Goal: Task Accomplishment & Management: Use online tool/utility

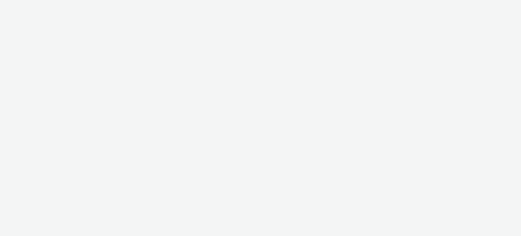
select select "47c37c18-910e-43a3-bb91-a2beb2847406"
select select "b1b940d3-d05b-48b5-821e-f328c33b988b"
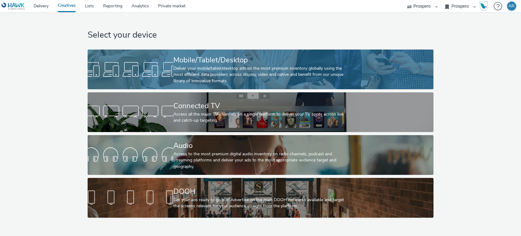
click at [205, 67] on div "Deliver your mobile/tablet/desktop ads on the most premium inventory globally u…" at bounding box center [259, 74] width 172 height 19
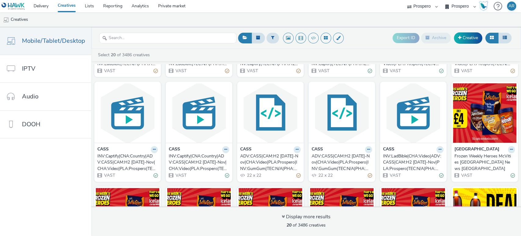
scroll to position [102, 0]
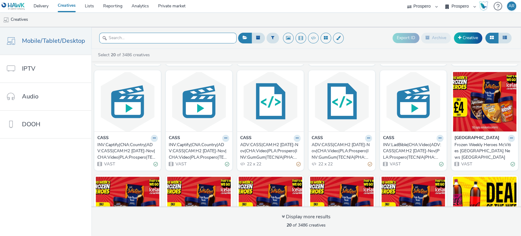
click at [123, 40] on input "text" at bounding box center [167, 38] width 137 height 11
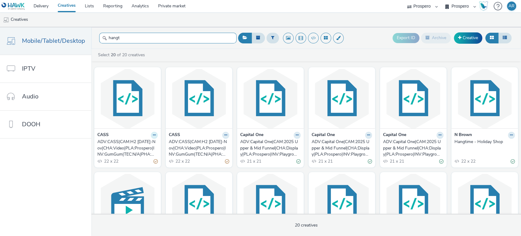
type input "hangt"
click at [153, 136] on icon at bounding box center [154, 135] width 3 height 4
click at [142, 143] on link "Edit" at bounding box center [135, 146] width 46 height 12
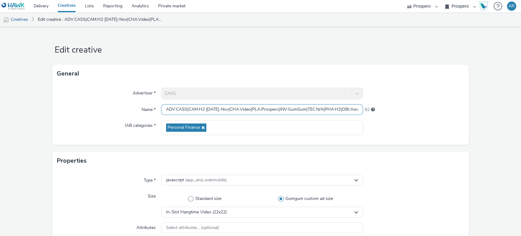
click at [325, 107] on input "ADV:CASS|CAM:H2 [DATE]-Nov|CHA:Video|PLA:Prospero|INV:GumGum|TEC:N/A|PHA:H2|OBJ…" at bounding box center [262, 109] width 202 height 11
click at [198, 109] on input "ADV:CASS|CAM:H2 [DATE]-Nov|CHA:Video|PLA:Prospero|INV:GumGum|TEC:N/A|PHA:H2|OBJ…" at bounding box center [262, 109] width 202 height 11
click at [15, 21] on link "Creatives" at bounding box center [15, 19] width 31 height 15
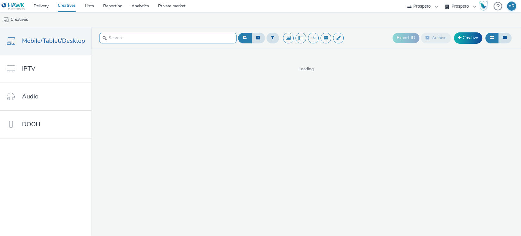
click at [173, 38] on input "text" at bounding box center [167, 38] width 137 height 11
paste input "ADV:CASS|CAM:H2 [DATE]-Nov|CHA:Video|PLA:Prospero|INV:GumGum|TEC:N/A|PHA:H2|OBJ…"
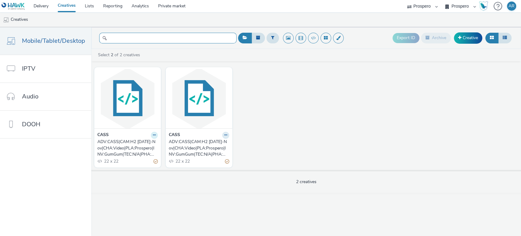
type input "ADV:CASS|CAM:H2 [DATE]-Nov|CHA:Video|PLA:Prospero|INV:GumGum|TEC:N/A|PHA:H2|OBJ…"
click at [154, 135] on button at bounding box center [154, 135] width 7 height 7
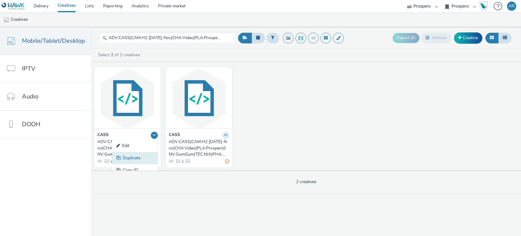
click at [138, 156] on link "Duplicate" at bounding box center [135, 158] width 46 height 12
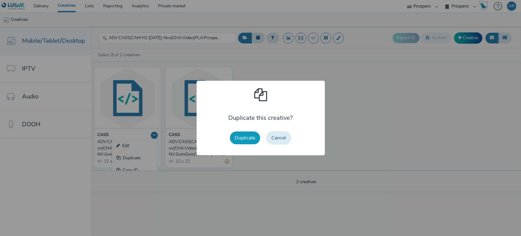
click at [254, 136] on button "Duplicate" at bounding box center [245, 137] width 30 height 13
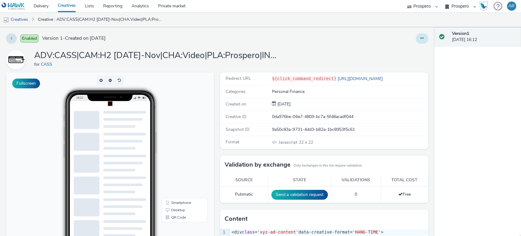
click at [416, 34] on button at bounding box center [422, 38] width 13 height 10
click at [397, 46] on link "Edit" at bounding box center [406, 51] width 46 height 12
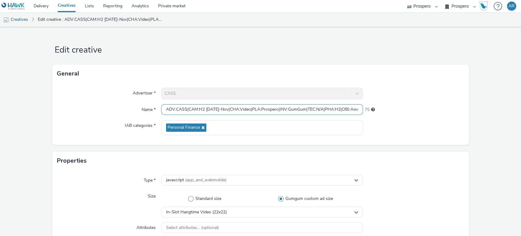
click at [281, 111] on input "ADV:CASS|CAM:H2 [DATE]-Nov|CHA:Video|PLA:Prospero|INV:GumGum|TEC:N/A|PHA:H2|OBJ…" at bounding box center [262, 109] width 202 height 11
paste input "ADV:CASS|CAM:H2 [DATE]-Nov|CHA:Video|PLA:Prospero|INV:GumGum|TEC:N/A|PHA:H2|OBJ…"
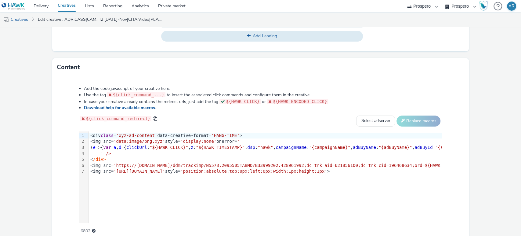
scroll to position [291, 0]
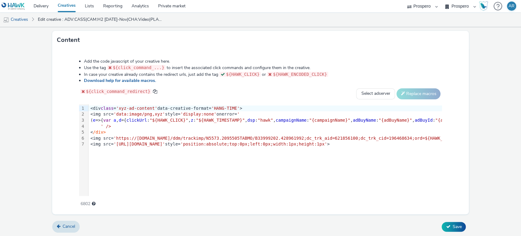
type input "ADV:CASS|CAM:H2 [DATE]-Nov|CHA:Video|PLA:Prospero|INV:GumGum|TEC:N/A|PHA:H2|OBJ…"
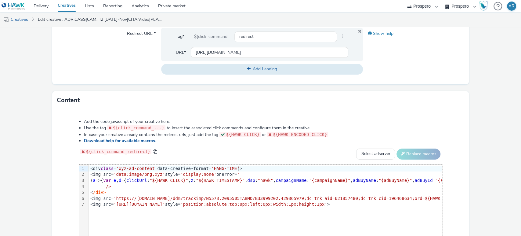
scroll to position [256, 0]
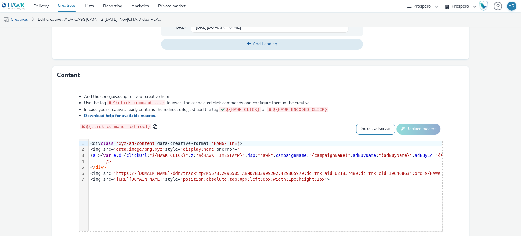
click at [363, 130] on select "Select adserver Sizmek DCM Adform Sting" at bounding box center [375, 128] width 39 height 11
select select "dcm"
click at [356, 123] on select "Select adserver Sizmek DCM Adform Sting" at bounding box center [375, 128] width 39 height 11
click at [412, 125] on button "Replace macros" at bounding box center [419, 128] width 44 height 11
click at [475, 155] on form "Edit creative General Advertiser * CASS Name * ADV:CASS|CAM:H2 [DATE]-Nov|CHA:V…" at bounding box center [260, 21] width 521 height 501
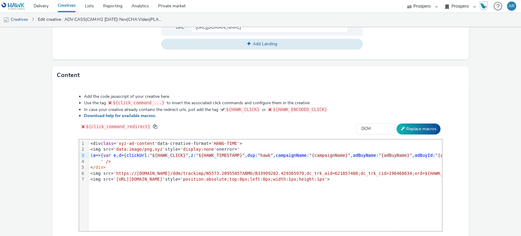
scroll to position [291, 0]
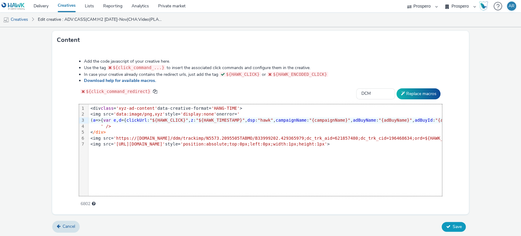
click at [452, 226] on span "Save" at bounding box center [456, 226] width 9 height 6
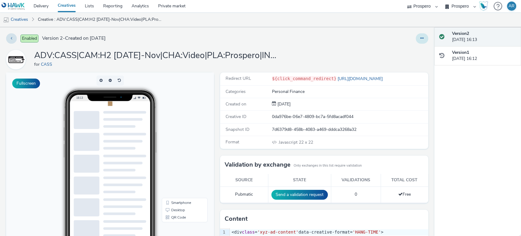
click at [418, 38] on button at bounding box center [422, 38] width 13 height 10
click at [404, 63] on link "Duplicate" at bounding box center [406, 63] width 46 height 12
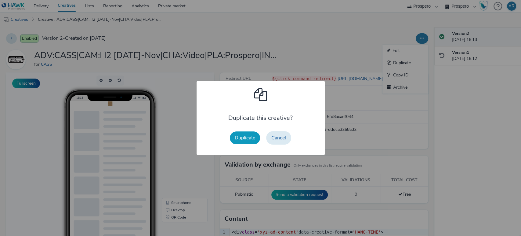
click at [241, 138] on button "Duplicate" at bounding box center [245, 137] width 30 height 13
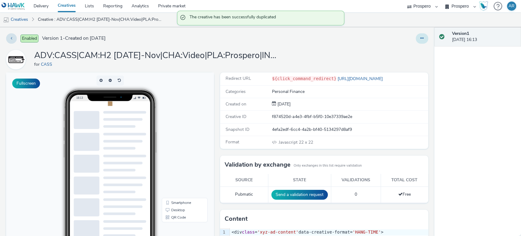
click at [419, 39] on button at bounding box center [422, 38] width 13 height 10
click at [404, 54] on link "Edit" at bounding box center [406, 51] width 46 height 12
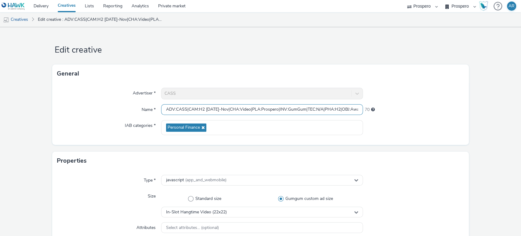
click at [333, 107] on input "ADV:CASS|CAM:H2 [DATE]-Nov|CHA:Video|PLA:Prospero|INV:GumGum|TEC:N/A|PHA:H2|OBJ…" at bounding box center [262, 109] width 202 height 11
click at [355, 111] on input "ADV:CASS|CAM:H2 [DATE]-Nov|CHA:Video|PLA:Prospero|INV:GumGum|TEC:N/A|PHA:H2|OBJ…" at bounding box center [262, 109] width 202 height 11
click at [338, 109] on input "ADV:CASS|CAM:H2 [DATE]-Nov|CHA:Video|PLA:Prospero|INV:GumGum|TEC:N/A|PHA:H2|OBJ…" at bounding box center [262, 109] width 202 height 11
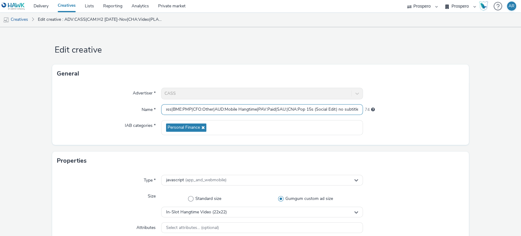
type input "ADV:CASS|CAM:H2 [DATE]-Nov|CHA:Video|PLA:Prospero|INV:GumGum|TEC:N/A|PHA:H2|OBJ…"
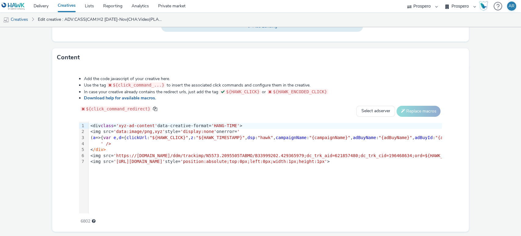
scroll to position [277, 0]
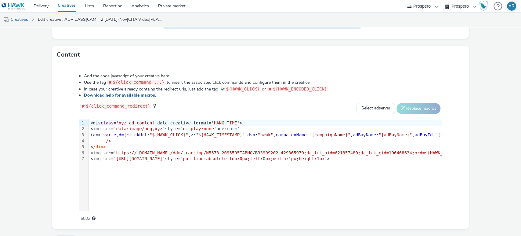
click at [103, 121] on span "class" at bounding box center [107, 122] width 13 height 5
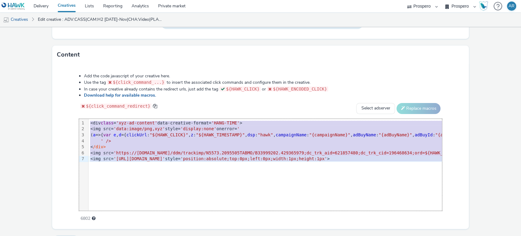
scroll to position [0, 54]
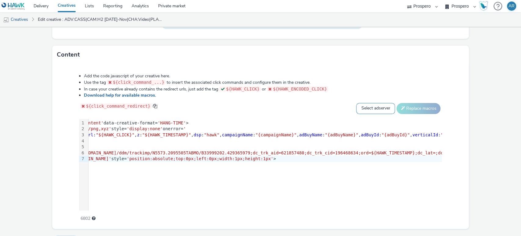
click at [364, 109] on select "Select adserver Sizmek DCM Adform Sting" at bounding box center [375, 108] width 39 height 11
select select "dcm"
click at [356, 103] on select "Select adserver Sizmek DCM Adform Sting" at bounding box center [375, 108] width 39 height 11
click at [413, 107] on button "Replace macros" at bounding box center [419, 108] width 44 height 11
click at [480, 87] on form "Edit creative General Advertiser * CASS Name * ADV:CASS|CAM:H2 [DATE]-Nov|CHA:V…" at bounding box center [260, 1] width 521 height 501
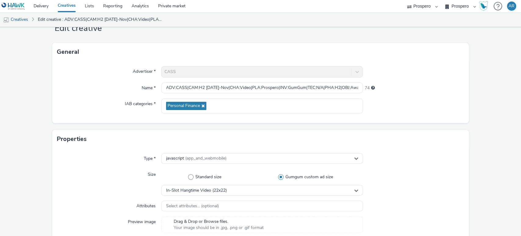
scroll to position [20, 0]
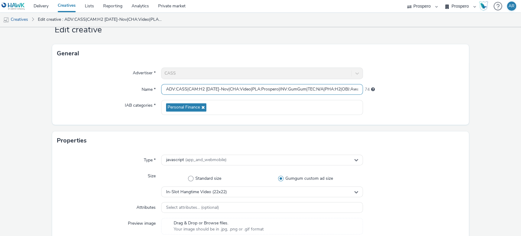
click at [343, 88] on input "ADV:CASS|CAM:H2 [DATE]-Nov|CHA:Video|PLA:Prospero|INV:GumGum|TEC:N/A|PHA:H2|OBJ…" at bounding box center [262, 89] width 202 height 11
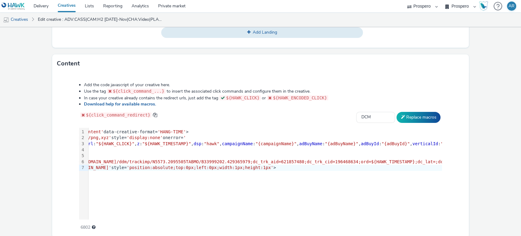
scroll to position [291, 0]
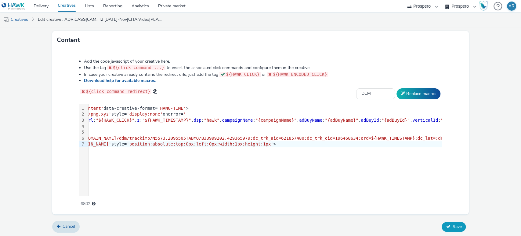
click at [452, 228] on button "Save" at bounding box center [454, 227] width 24 height 10
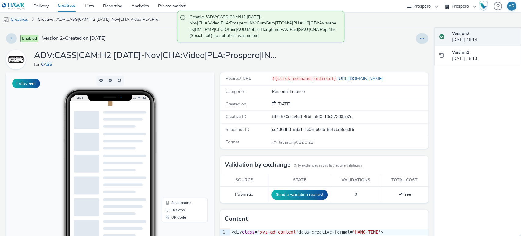
click at [20, 21] on link "Creatives" at bounding box center [15, 19] width 31 height 15
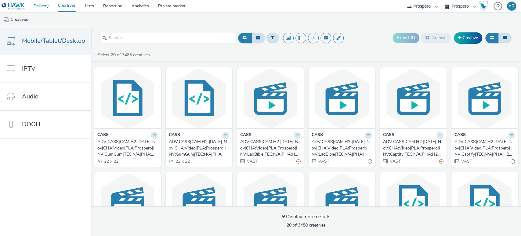
click at [37, 3] on link "Delivery" at bounding box center [41, 6] width 24 height 12
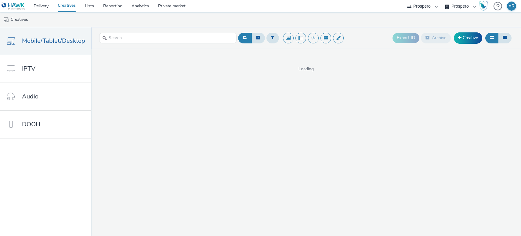
select select "47c37c18-910e-43a3-bb91-a2beb2847406"
select select "b1b940d3-d05b-48b5-821e-f328c33b988b"
click at [462, 37] on link "Creative" at bounding box center [468, 37] width 28 height 11
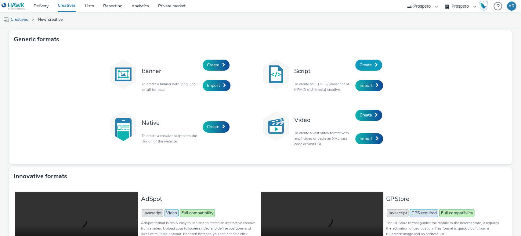
click at [366, 63] on span "Create" at bounding box center [366, 65] width 12 height 6
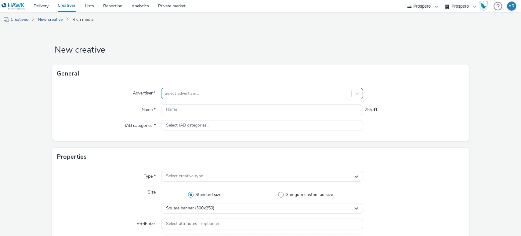
click at [209, 94] on div at bounding box center [257, 93] width 184 height 7
